Goal: Task Accomplishment & Management: Manage account settings

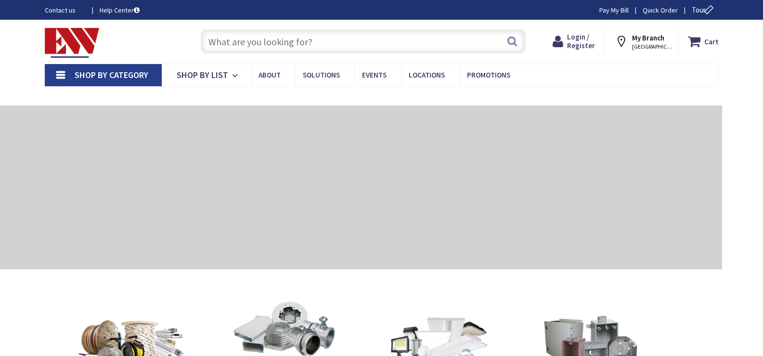
type input "[GEOGRAPHIC_DATA], [GEOGRAPHIC_DATA][STREET_ADDRESS][GEOGRAPHIC_DATA]"
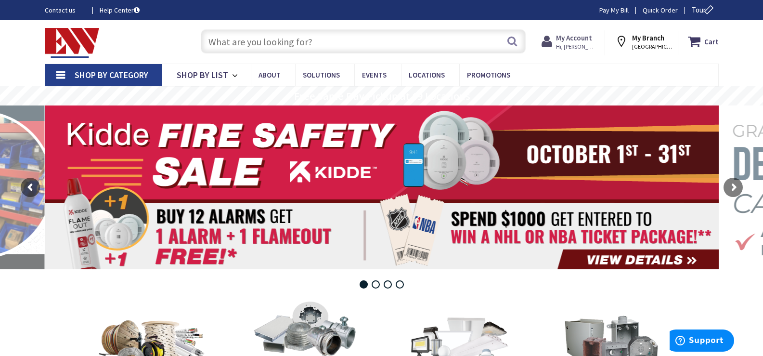
click at [582, 41] on strong "My Account" at bounding box center [574, 37] width 36 height 9
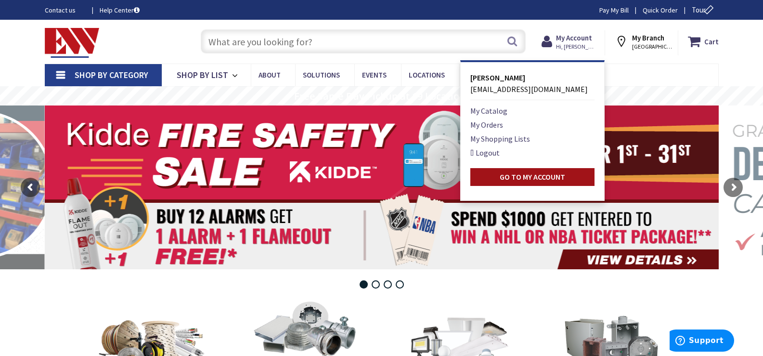
click at [536, 178] on strong "Go to My Account" at bounding box center [532, 177] width 65 height 10
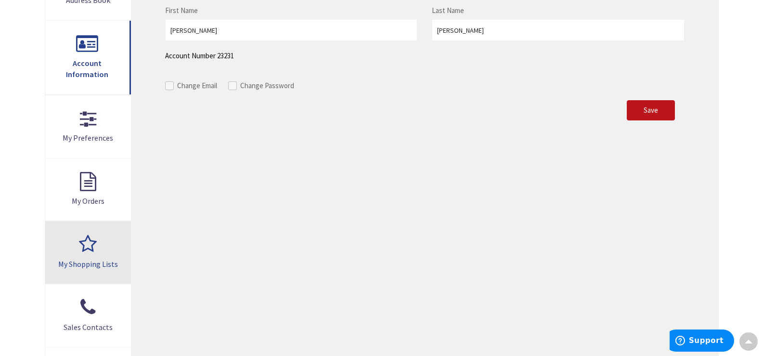
scroll to position [173, 0]
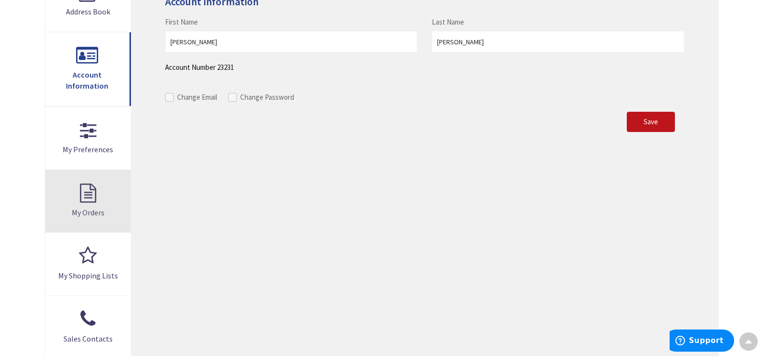
click at [90, 195] on link "My Orders" at bounding box center [88, 201] width 86 height 63
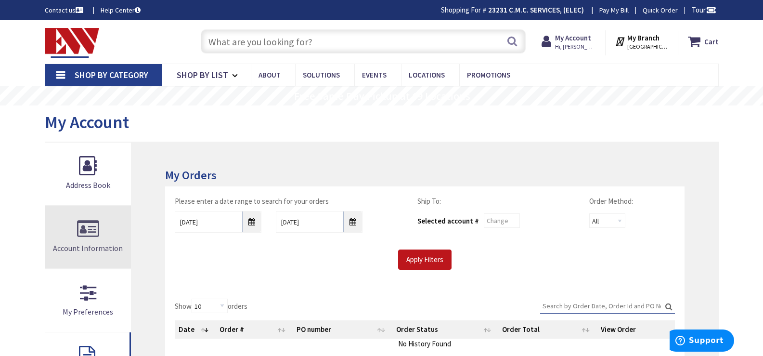
click at [91, 241] on link "Account Information" at bounding box center [88, 237] width 86 height 63
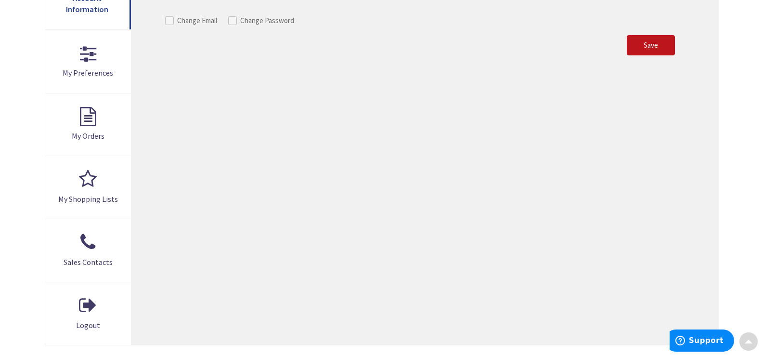
scroll to position [250, 0]
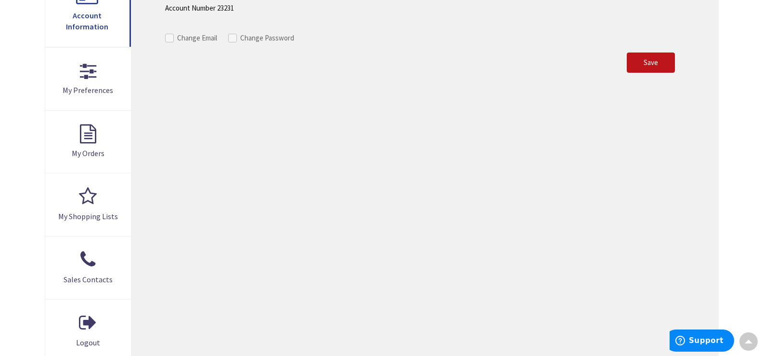
click at [16, 218] on div "Skip to Content Toggle Nav Search Cart My Cart Close" at bounding box center [381, 176] width 763 height 779
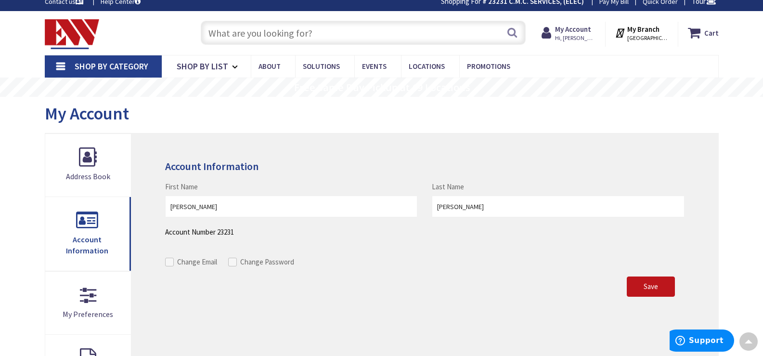
scroll to position [0, 0]
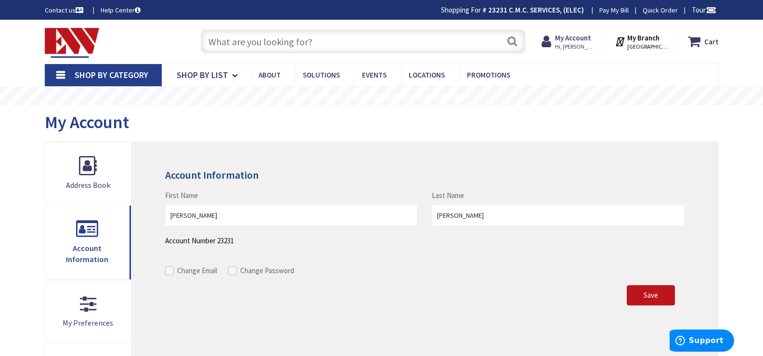
click at [612, 8] on link "Pay My Bill" at bounding box center [613, 10] width 29 height 10
